Goal: Task Accomplishment & Management: Complete application form

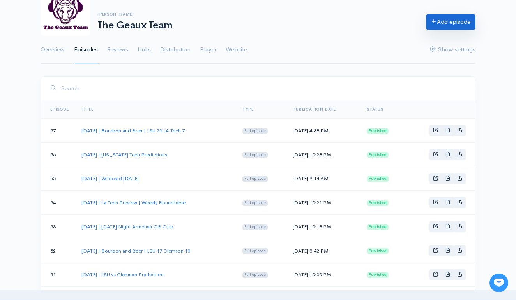
click at [441, 28] on link "Add episode" at bounding box center [450, 22] width 49 height 16
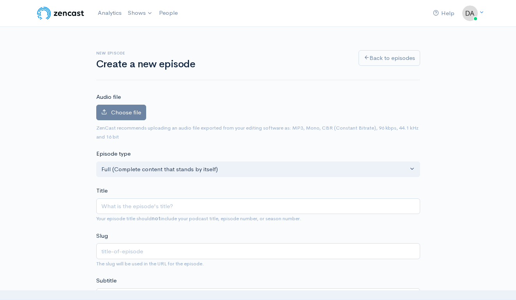
type input "s"
type input "se"
type input "s"
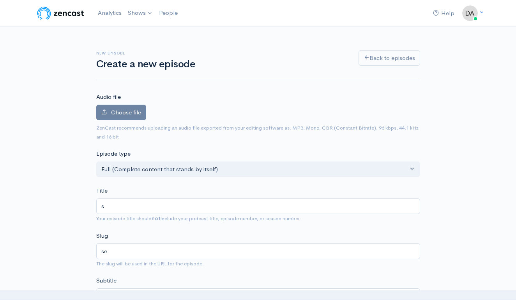
type input "s"
type input "S"
type input "s"
type input "Se"
type input "se"
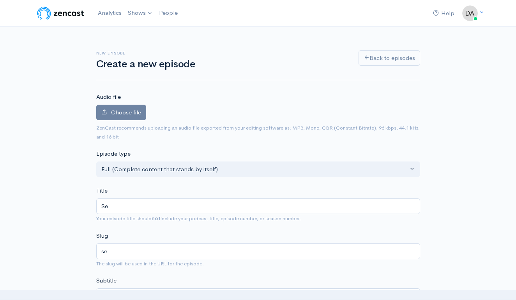
type input "Sep"
type input "sep"
type input "Sept"
type input "sept"
type input "Septe"
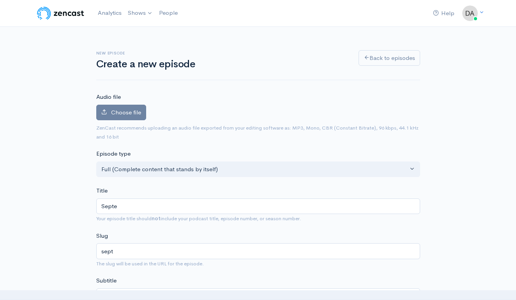
type input "septe"
type input "Septem"
type input "septem"
type input "Septemb"
type input "septemb"
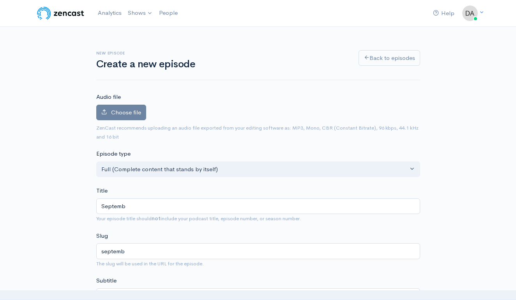
type input "Septembe"
type input "septembe"
type input "September"
type input "september"
type input "[DATE]"
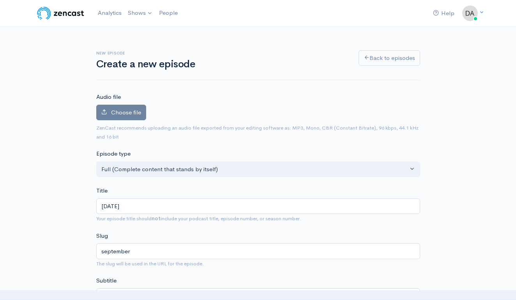
type input "september-7"
type input "[DATE], 2"
type input "september-7-2"
type input "[DATE]"
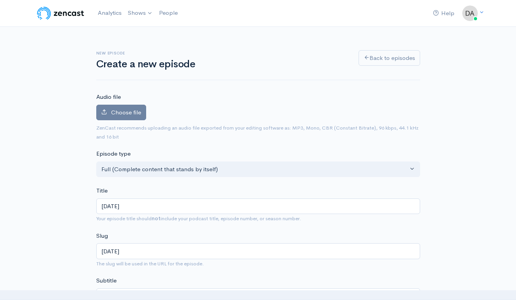
type input "[DATE], 205"
type input "[DATE]"
type input "[DATE], 202"
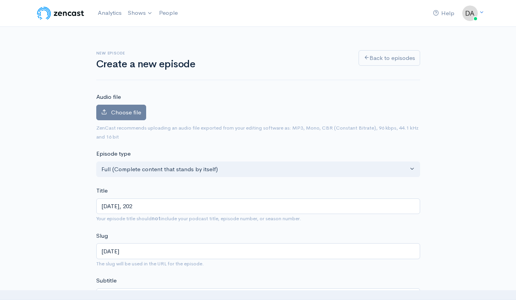
type input "[DATE]"
type input "[DATE] | S"
type input "[DATE]-s"
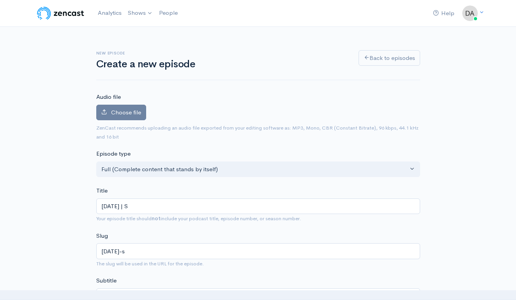
type input "[DATE] | Sp"
type input "[DATE]-sp"
type input "[DATE] | Spe"
type input "[DATE]-spe"
type input "[DATE] | Spec"
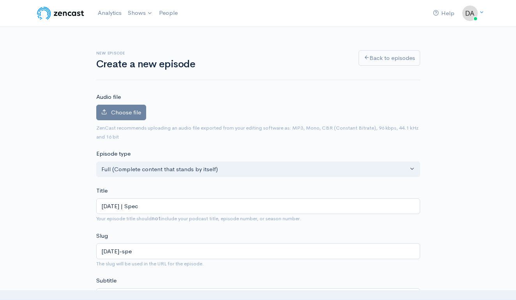
type input "[DATE]-spec"
type input "[DATE] | Speci"
type input "[DATE]-speci"
type input "[DATE] | Specia"
type input "[DATE]-specia"
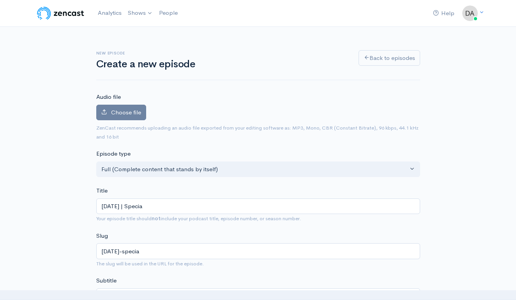
type input "[DATE] | Special"
type input "[DATE]-special"
type input "[DATE] | Special G"
type input "[DATE]-special-g"
type input "[DATE] | Special Gu"
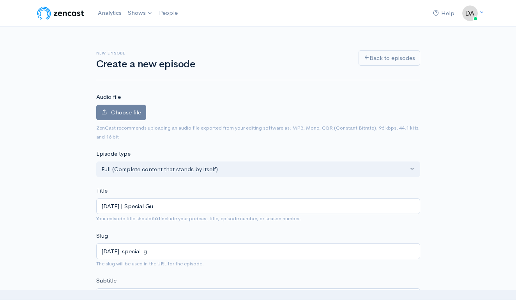
type input "[DATE]-special-gu"
type input "[DATE] | Special Gue"
type input "[DATE]-special-gue"
type input "[DATE] | Special Gues"
type input "[DATE]-special-gues"
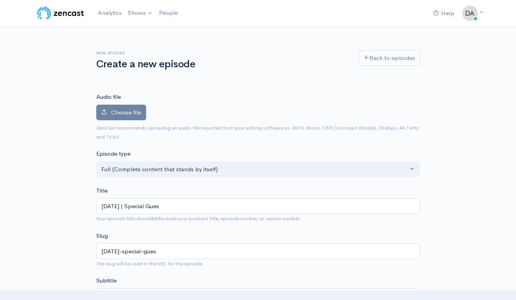
type input "[DATE] | Special Guest"
type input "[DATE]-special-guest"
type input "[DATE] | Special Guest b"
type input "[DATE]-special-guest-b"
type input "[DATE] | Special Guest"
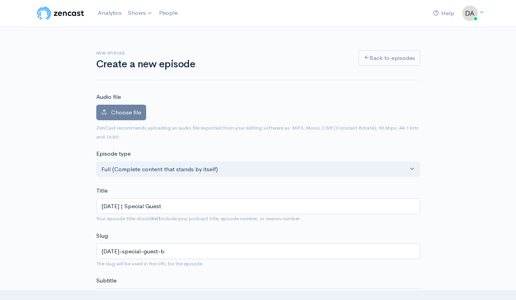
type input "[DATE]-special-guest"
type input "[DATE] | Special Guest B"
type input "[DATE]-special-guest-b"
type input "[DATE] | Special Guest Br"
type input "[DATE]-special-guest-br"
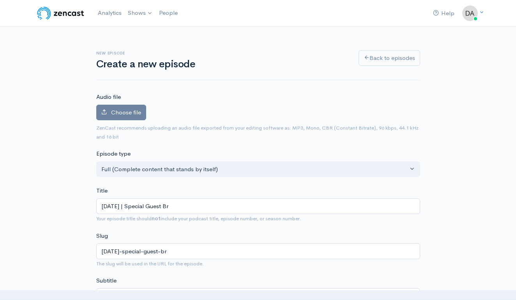
type input "[DATE] | Special Guest Bre"
type input "[DATE]-special-guest-bre"
type input "[DATE] | Special Guest [PERSON_NAME]"
type input "[DATE]-special-guest-[PERSON_NAME]"
type input "[DATE] | Special Guest [PERSON_NAME]"
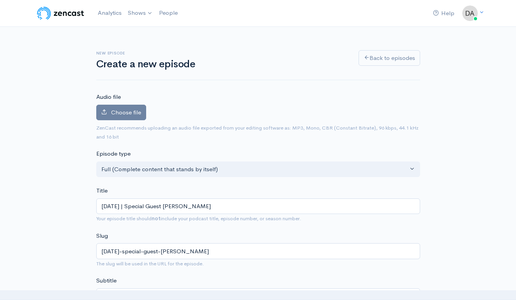
type input "[DATE]-special-guest-[PERSON_NAME]"
type input "[DATE] | Special Guest Breide"
type input "[DATE]-special-guest-breide"
type input "[DATE] | Special Guest Breiden"
type input "[DATE]-special-guest-breiden"
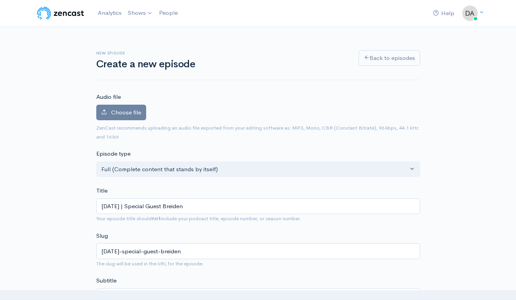
type input "[DATE] | Special Guest Breiden F"
type input "[DATE]-special-guest-breiden-f"
type input "[DATE] | Special Guest [PERSON_NAME]"
type input "[DATE]-special-guest-breiden-fe"
type input "[DATE] | Special Guest Breiden Feh"
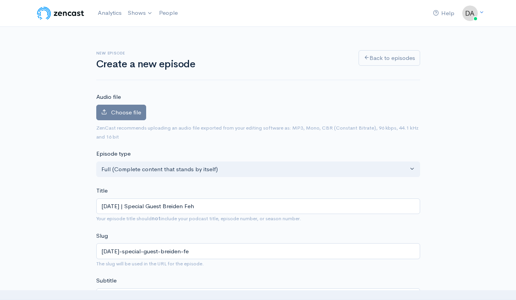
type input "[DATE]-special-guest-breiden-feh"
type input "[DATE] | Special Guest Breiden Feho"
type input "[DATE]-special-guest-breiden-feho"
type input "[DATE] | Special Guest Breiden Fehok"
type input "[DATE]-special-guest-breiden-fehok"
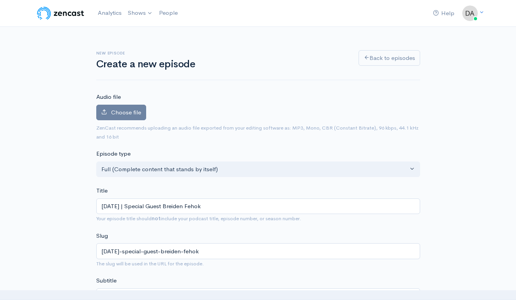
type input "[DATE] | Special Guest Breiden Fehoko"
type input "[DATE]-special-guest-[PERSON_NAME]"
type input "[DATE] | Special Guest Breiden Fehoko"
click at [130, 113] on span "Choose file" at bounding box center [126, 112] width 30 height 7
click at [0, 0] on input "Choose file" at bounding box center [0, 0] width 0 height 0
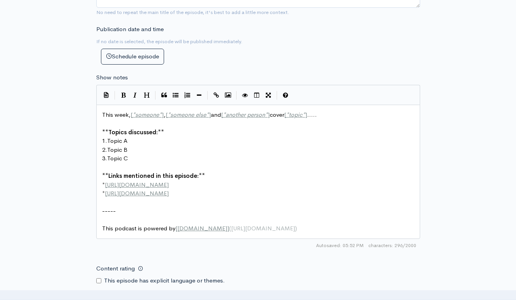
scroll to position [1, 0]
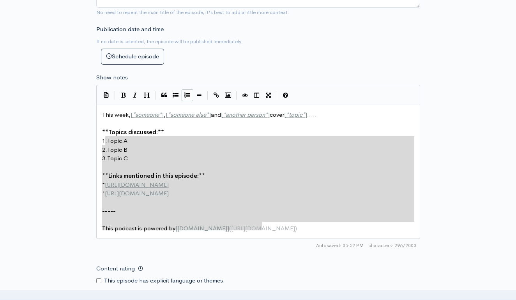
type textarea "This week, [*someone*], [*someone else*] and [*another person*] cover [*topic*]…"
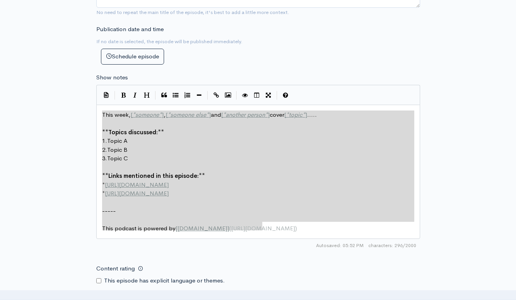
drag, startPoint x: 307, startPoint y: 218, endPoint x: 77, endPoint y: 89, distance: 263.8
click at [77, 89] on div "New episode Create a new episode Back to episodes Audio file 56 Uploading: 56% …" at bounding box center [258, 97] width 444 height 804
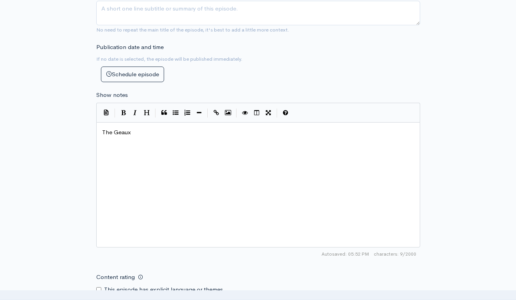
type textarea "The Geaux"
type textarea "Zombie [PERSON_NAME]"
type textarea "[PERSON_NAME] and [PERSON_NAME]"
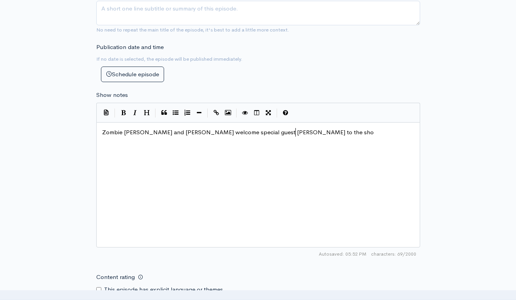
scroll to position [0, 127]
type textarea "lcome special guest Breiden Fehoko to the show,"
type textarea ","
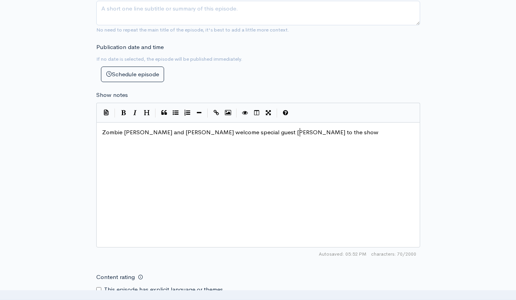
type textarea "."
click at [226, 128] on span "Zombie [PERSON_NAME] and [PERSON_NAME] welcome special guest [PERSON_NAME] to t…" at bounding box center [241, 131] width 278 height 7
type textarea "former ls"
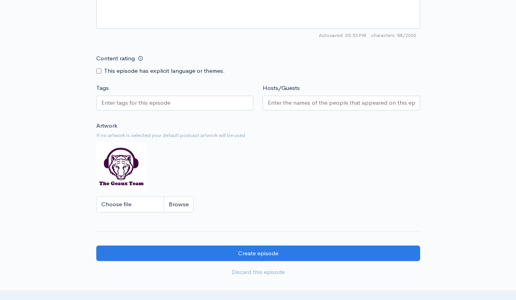
scroll to position [556, 0]
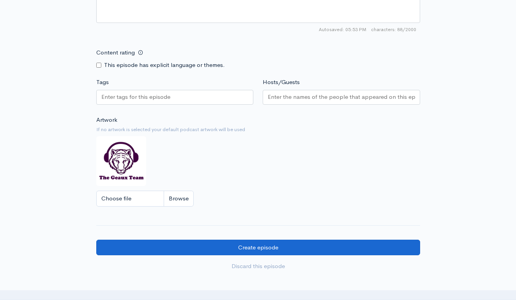
type textarea "LSU great"
click at [317, 240] on input "Create episode" at bounding box center [258, 248] width 324 height 16
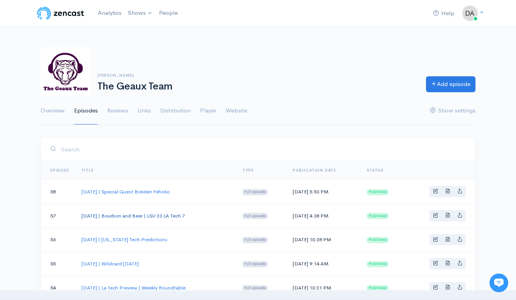
click at [171, 215] on link "[DATE] | Bourbon and Beer | LSU 23 LA Tech 7" at bounding box center [132, 216] width 103 height 7
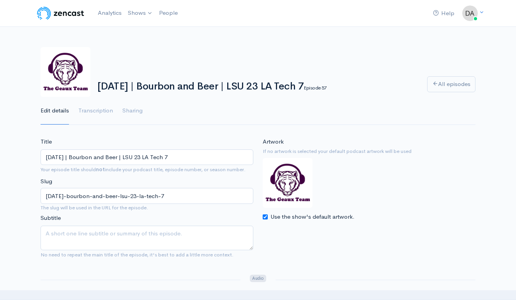
click at [183, 158] on input "[DATE] | Bourbon and Beer | LSU 23 LA Tech 7" at bounding box center [146, 158] width 213 height 16
drag, startPoint x: 205, startPoint y: 153, endPoint x: 212, endPoint y: 162, distance: 12.0
click at [212, 162] on input "[DATE] | Bourbon and Beer | LSU 23 LA Tech 7" at bounding box center [146, 158] width 213 height 16
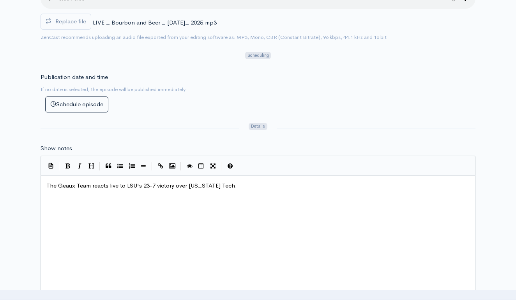
scroll to position [338, 0]
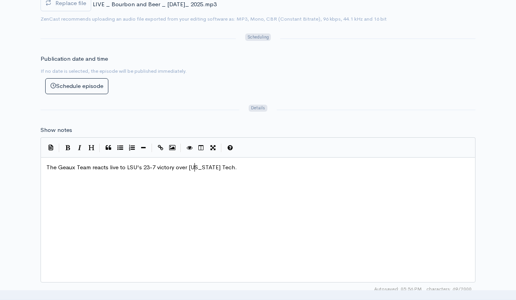
click at [195, 164] on span "The Geaux Team reacts live to LSU's 23-7 victory over Louisiana Tech." at bounding box center [141, 167] width 190 height 7
type textarea "The Geaux Team reacts live to LSU's 23-7 victory over Louisiana Tech."
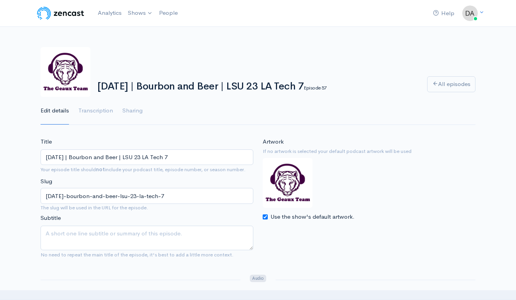
scroll to position [0, 0]
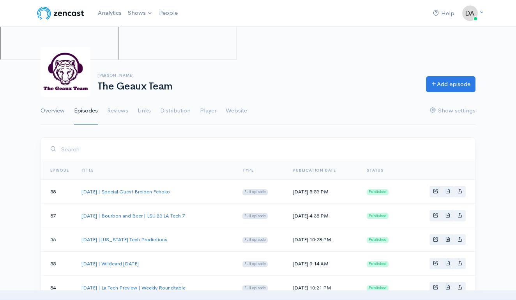
click at [59, 122] on link "Overview" at bounding box center [52, 111] width 24 height 28
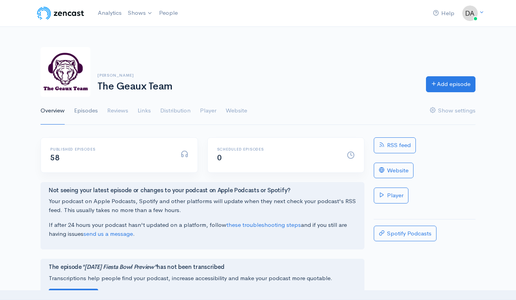
click at [77, 110] on link "Episodes" at bounding box center [86, 111] width 24 height 28
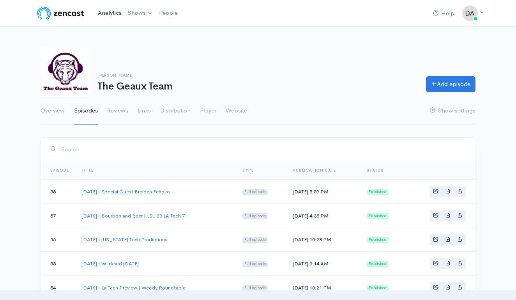
click at [113, 16] on link "Analytics" at bounding box center [110, 13] width 30 height 17
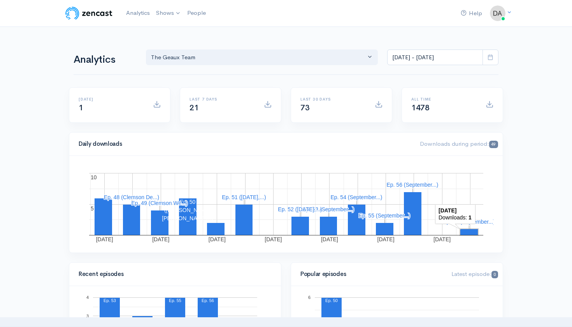
click at [472, 231] on rect "A chart." at bounding box center [470, 232] width 18 height 6
click at [177, 33] on link "The Geaux Team" at bounding box center [188, 32] width 71 height 14
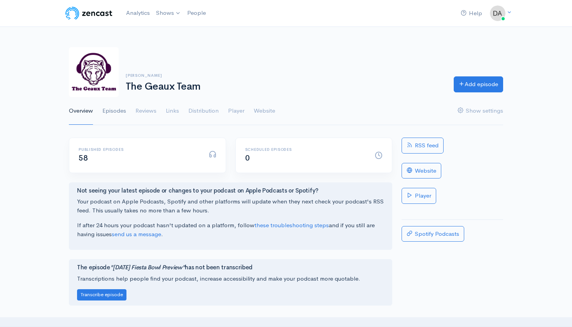
click at [118, 111] on link "Episodes" at bounding box center [114, 111] width 24 height 28
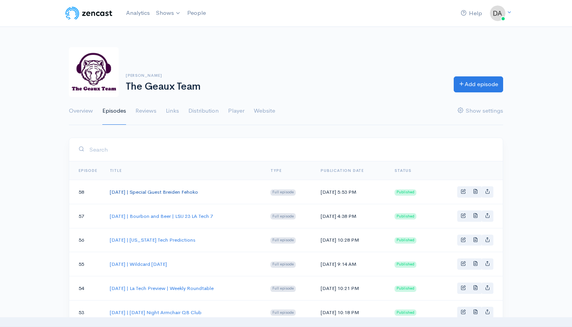
click at [175, 193] on link "[DATE] | Special Guest Breiden Fehoko" at bounding box center [154, 191] width 88 height 7
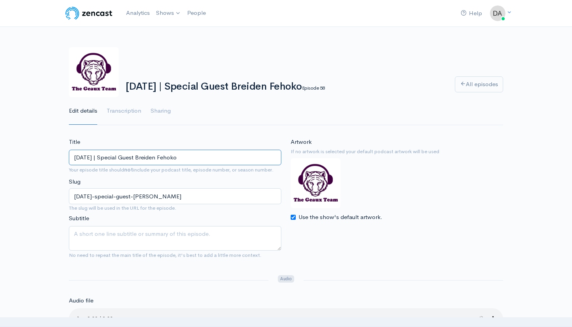
click at [175, 155] on input "[DATE] | Special Guest Breiden Fehoko" at bounding box center [175, 158] width 213 height 16
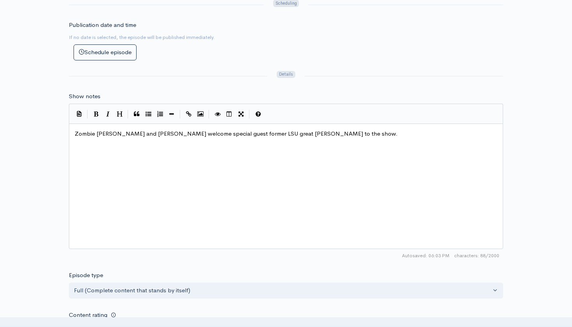
scroll to position [378, 0]
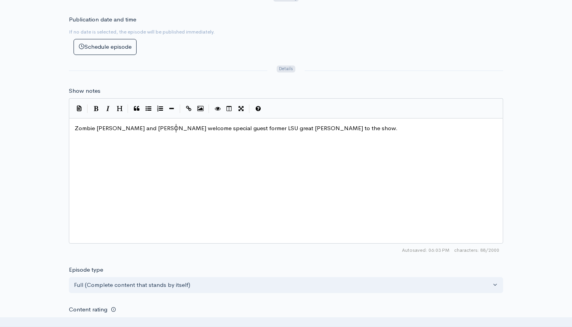
click at [175, 124] on span "Zombie [PERSON_NAME] and [PERSON_NAME] welcome special guest former LSU great […" at bounding box center [236, 127] width 323 height 7
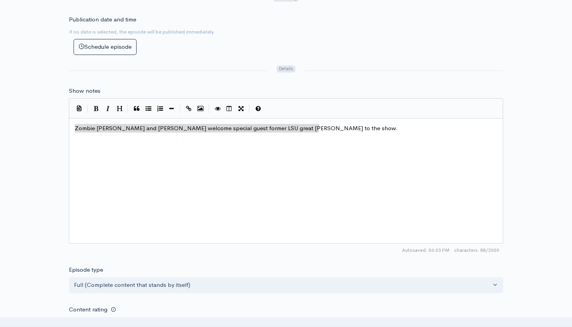
scroll to position [4, 0]
type textarea "Zombie [PERSON_NAME] and [PERSON_NAME] welcome special guest former LSU great […"
